Goal: Transaction & Acquisition: Purchase product/service

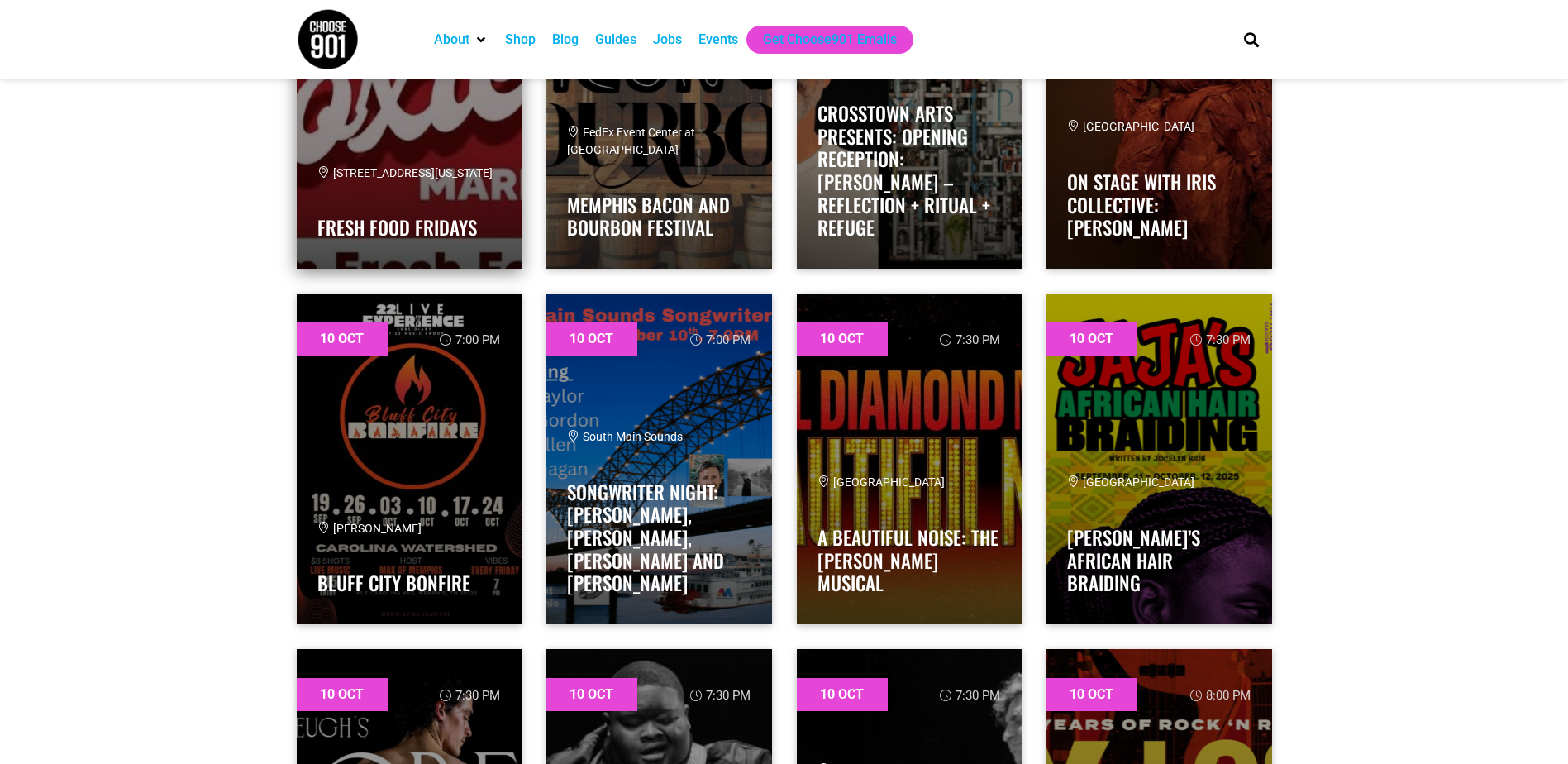
scroll to position [2151, 0]
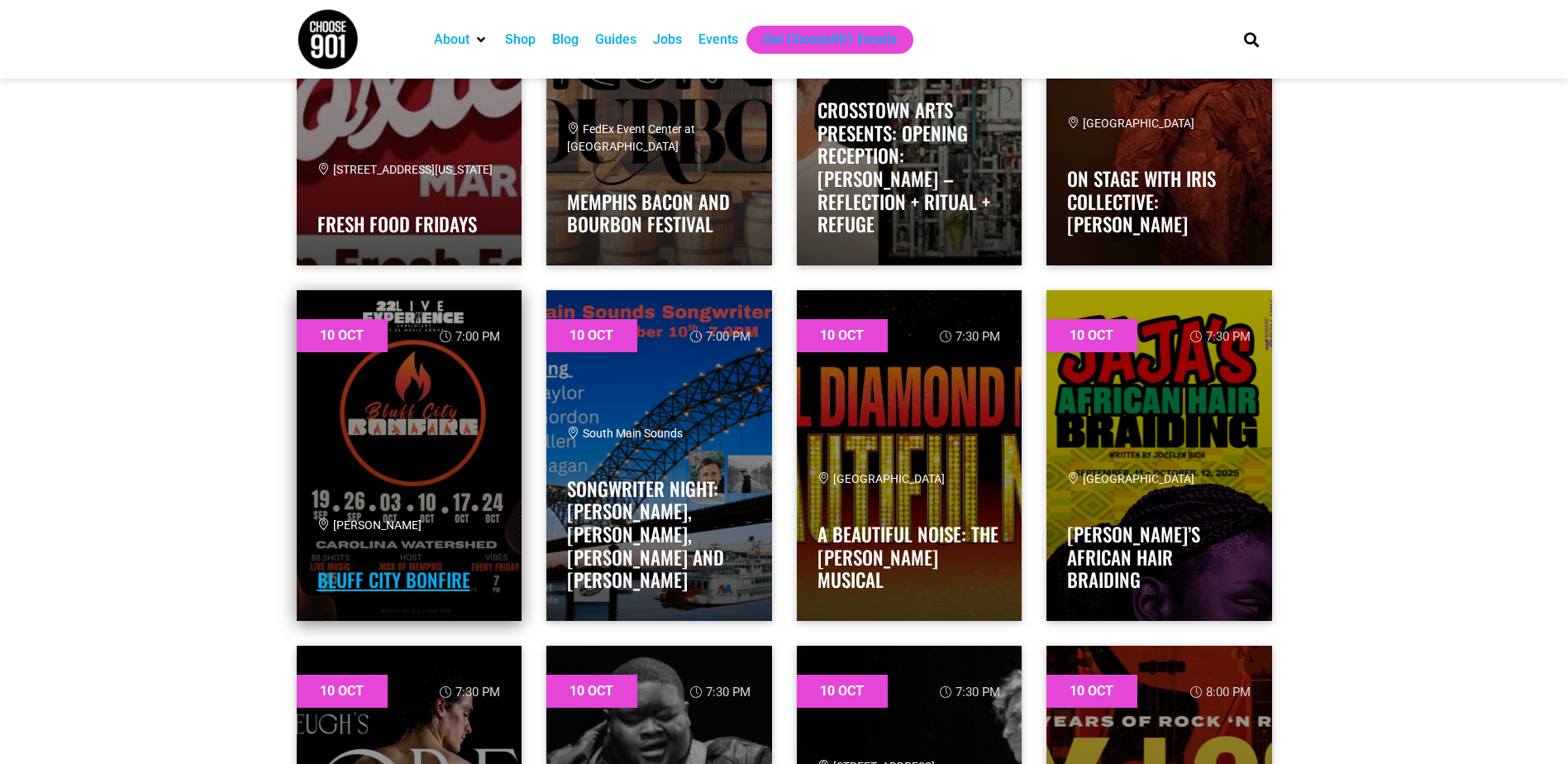
click at [433, 570] on link "Bluff City Bonfire" at bounding box center [394, 579] width 153 height 28
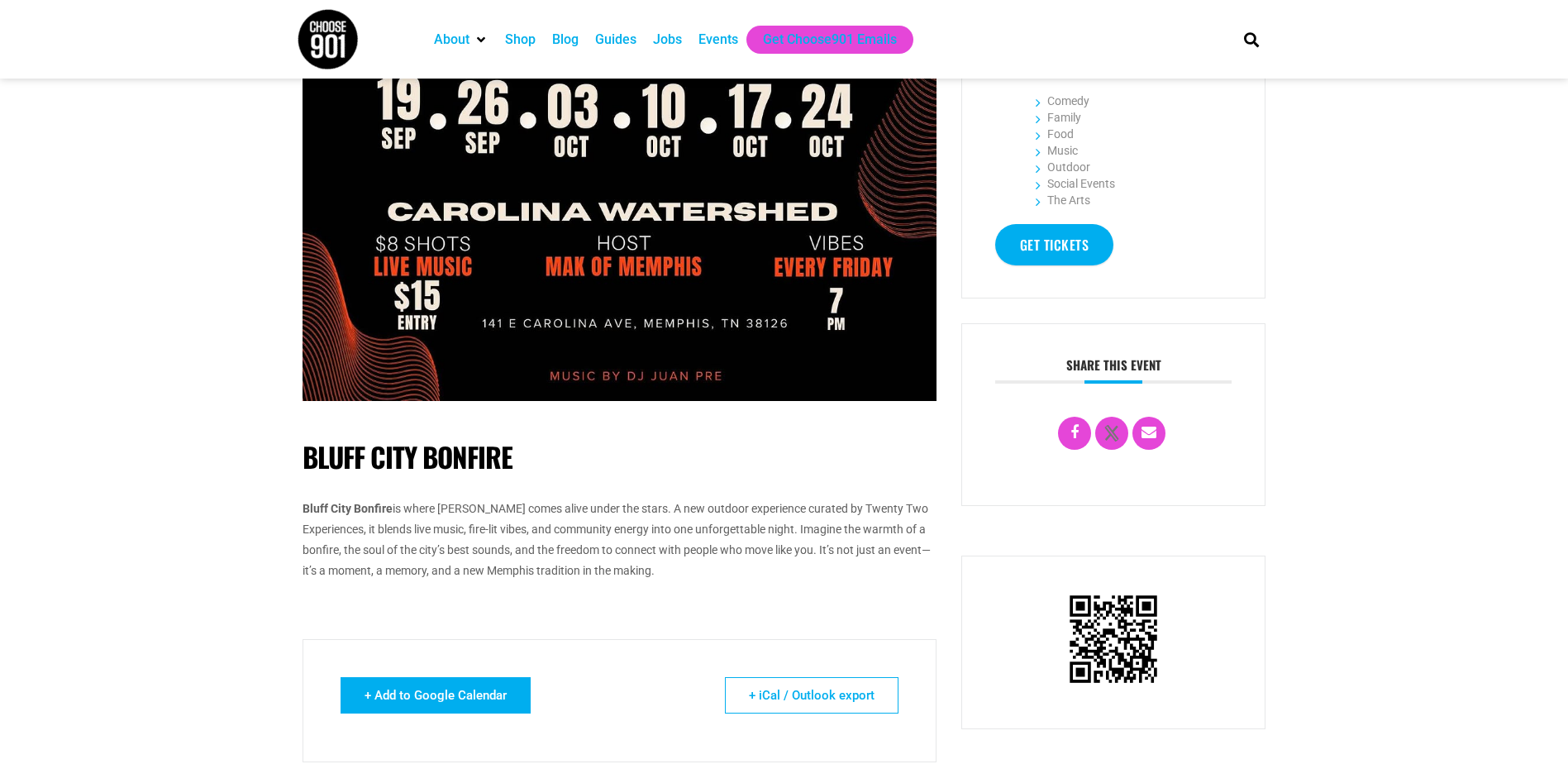
scroll to position [661, 0]
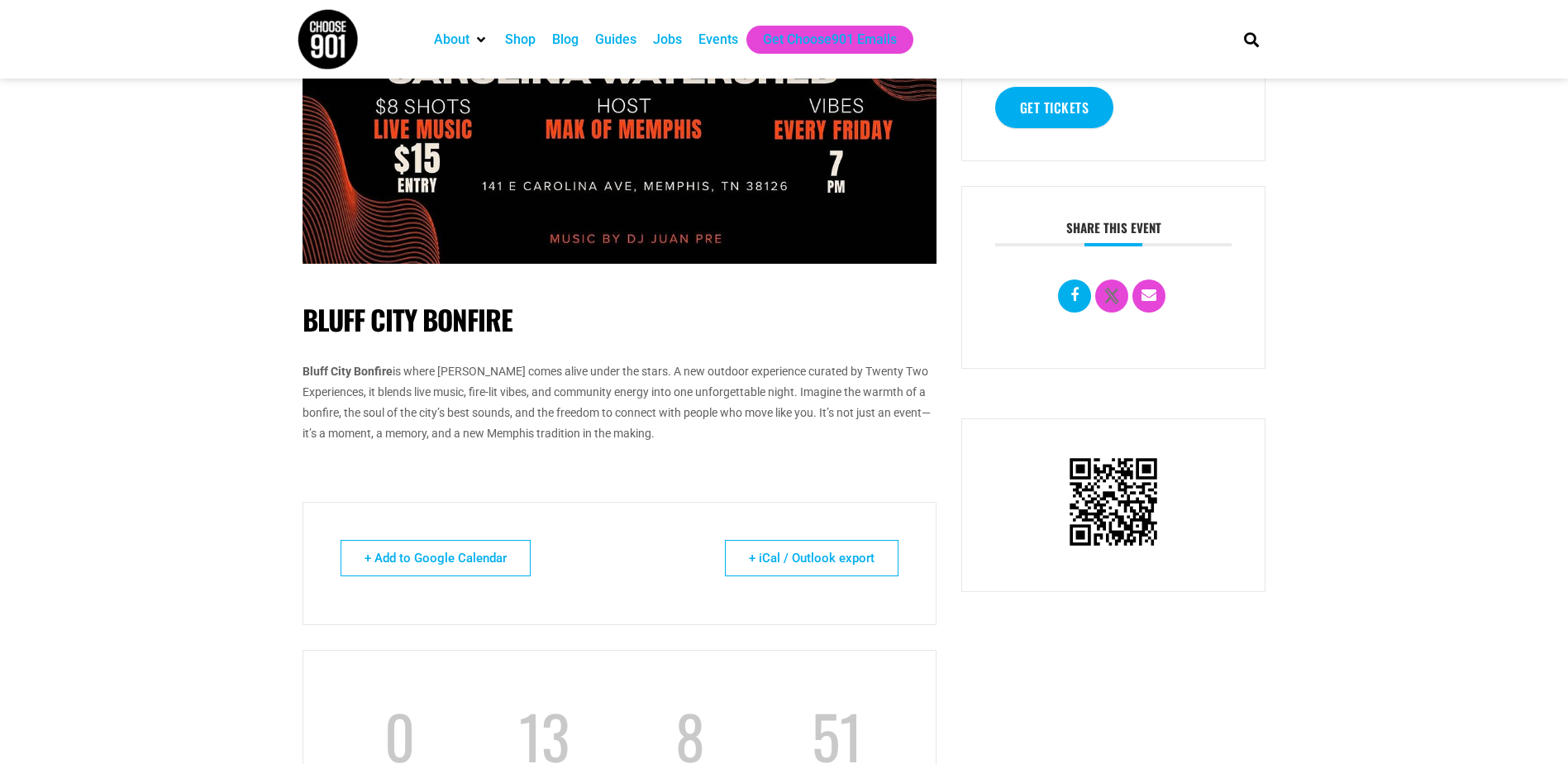
click at [1071, 301] on icon at bounding box center [1074, 294] width 9 height 15
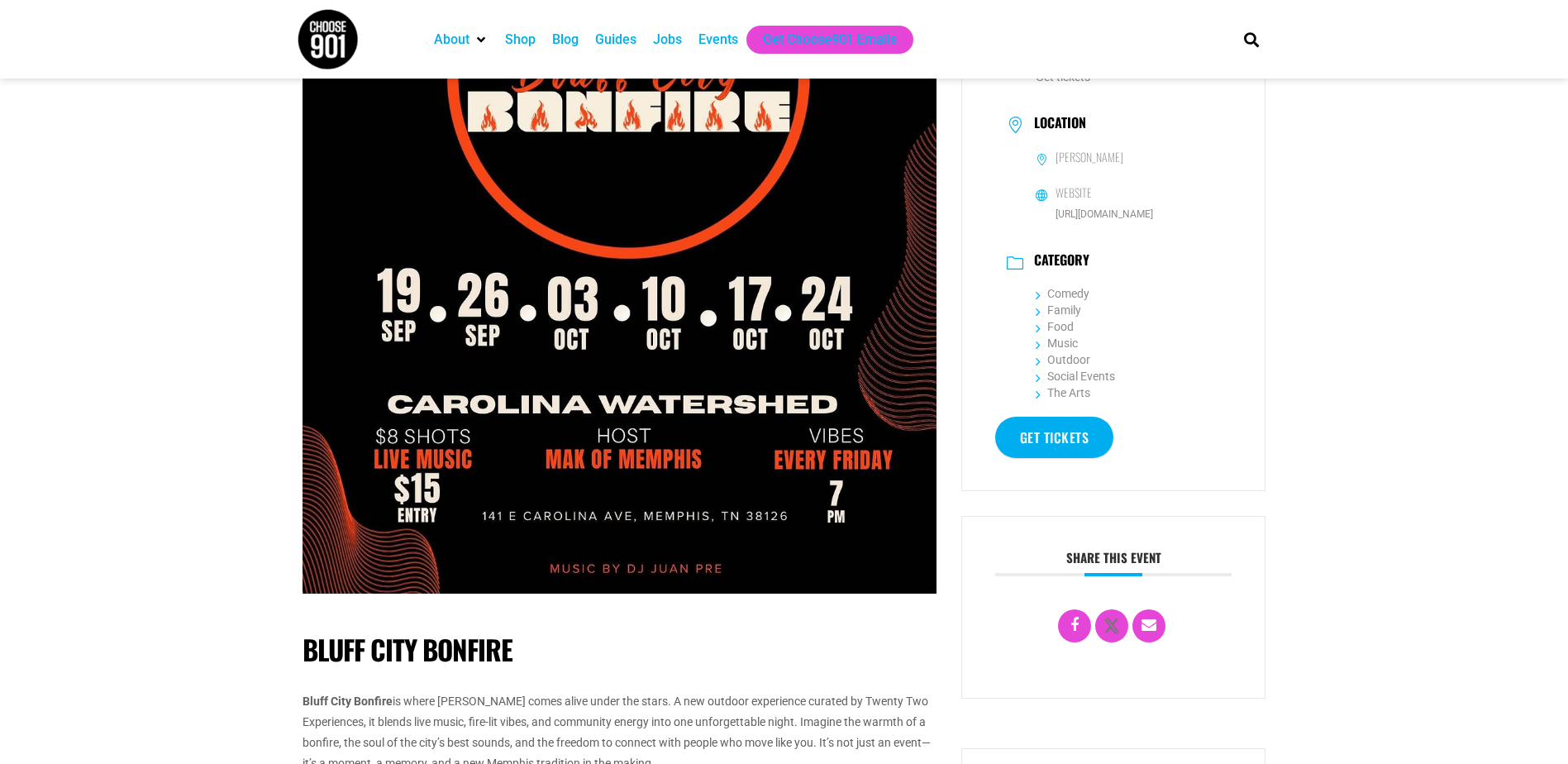
scroll to position [413, 0]
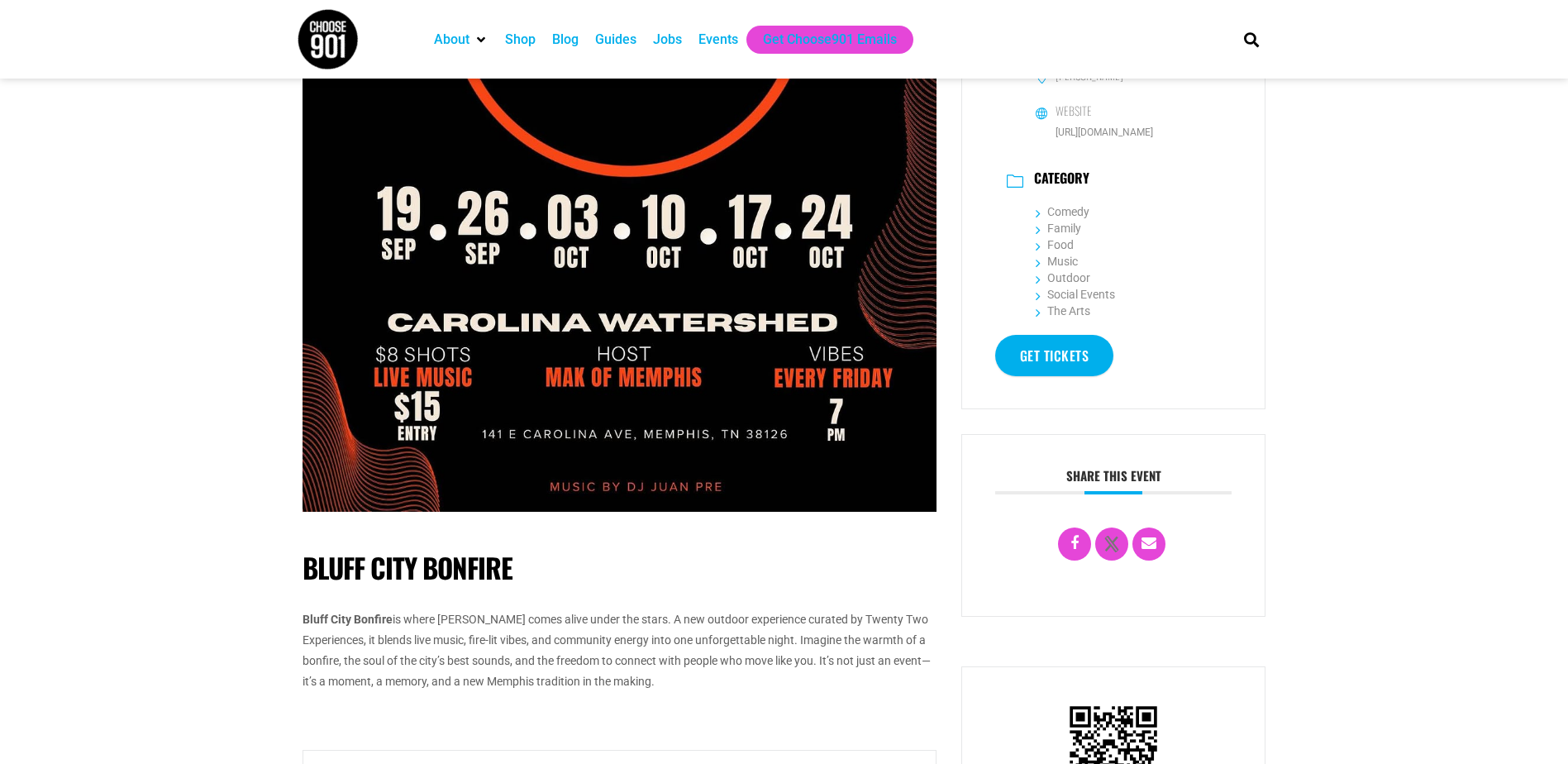
click at [1081, 355] on link "Get tickets" at bounding box center [1054, 355] width 119 height 42
